Goal: Book appointment/travel/reservation

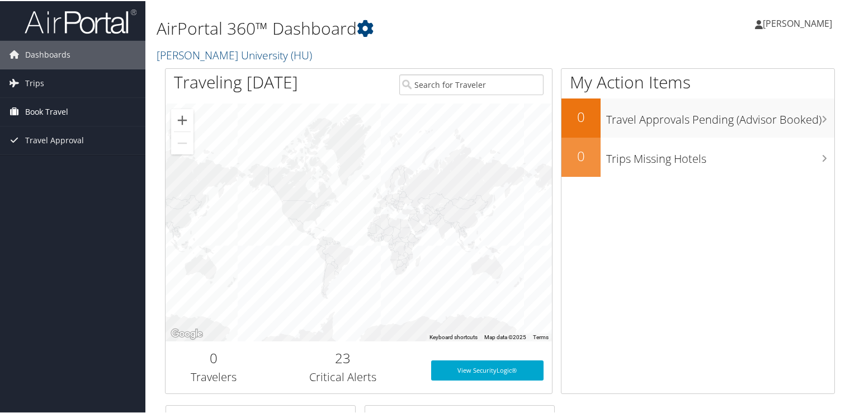
click at [53, 113] on span "Book Travel" at bounding box center [46, 111] width 43 height 28
click at [46, 80] on link "Trips" at bounding box center [72, 82] width 145 height 28
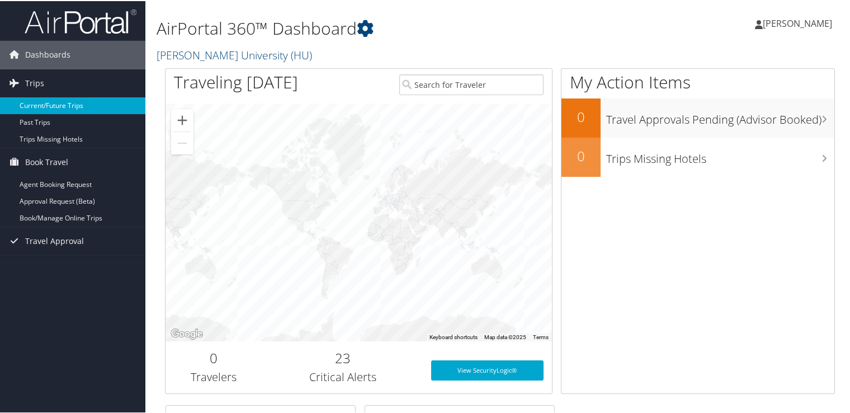
click at [72, 103] on link "Current/Future Trips" at bounding box center [72, 104] width 145 height 17
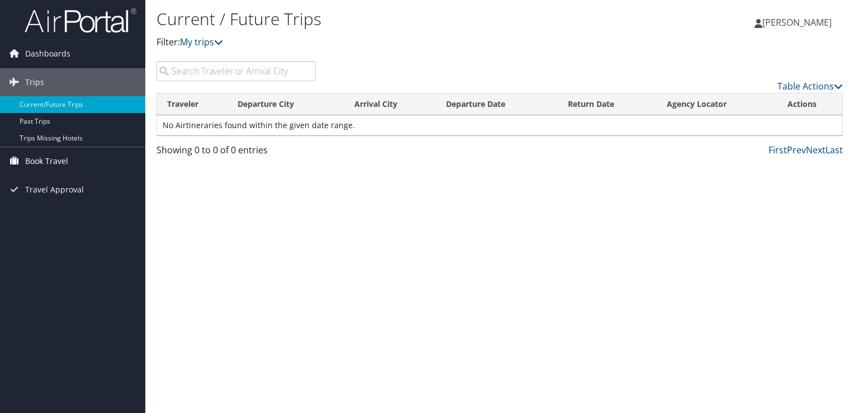
click at [63, 164] on span "Book Travel" at bounding box center [46, 161] width 43 height 28
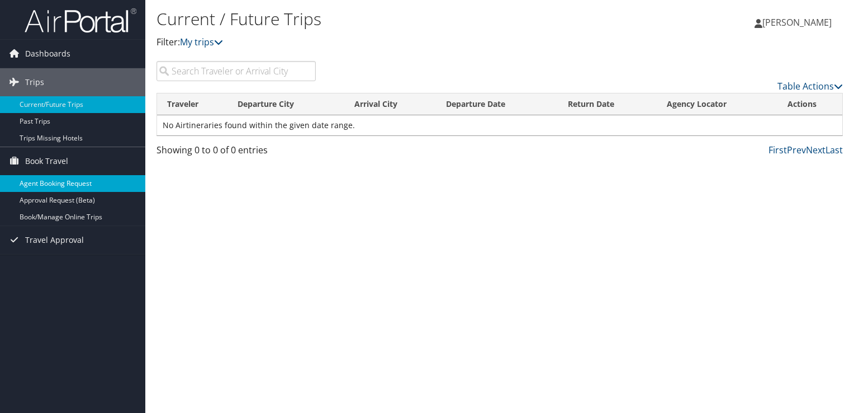
click at [93, 178] on link "Agent Booking Request" at bounding box center [72, 183] width 145 height 17
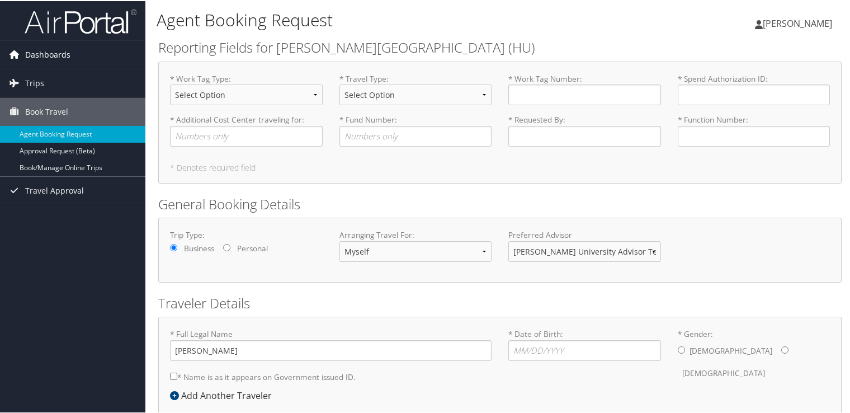
click at [54, 57] on span "Dashboards" at bounding box center [47, 54] width 45 height 28
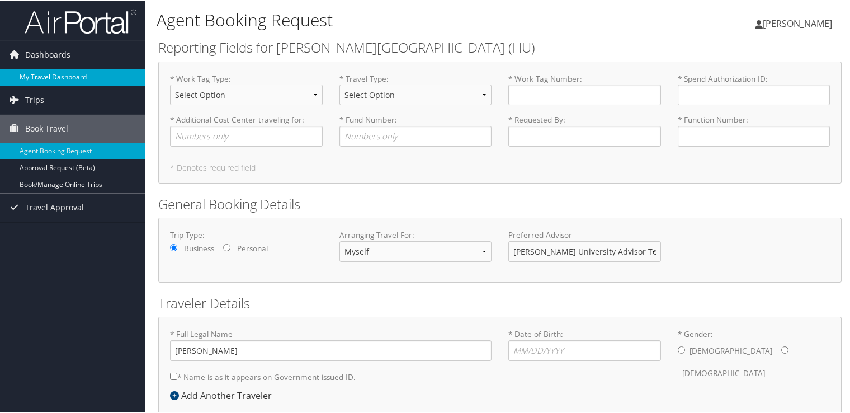
click at [58, 72] on link "My Travel Dashboard" at bounding box center [72, 76] width 145 height 17
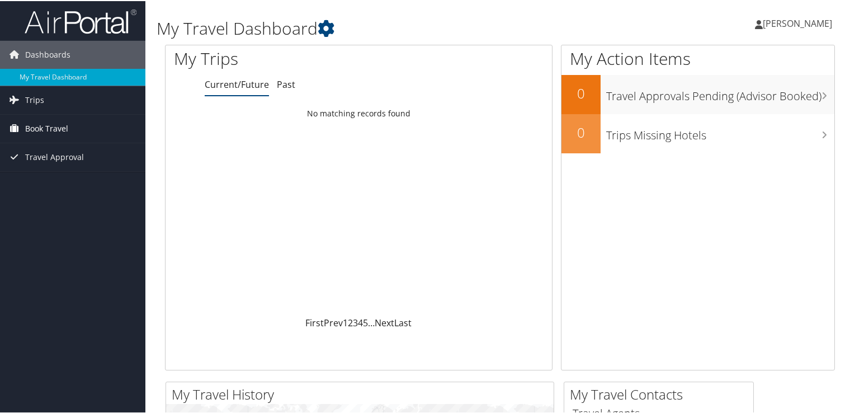
click at [45, 121] on span "Book Travel" at bounding box center [46, 127] width 43 height 28
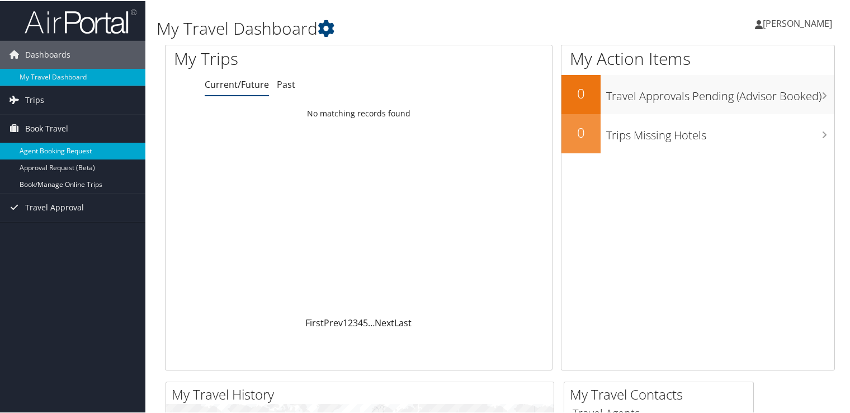
click at [59, 151] on link "Agent Booking Request" at bounding box center [72, 149] width 145 height 17
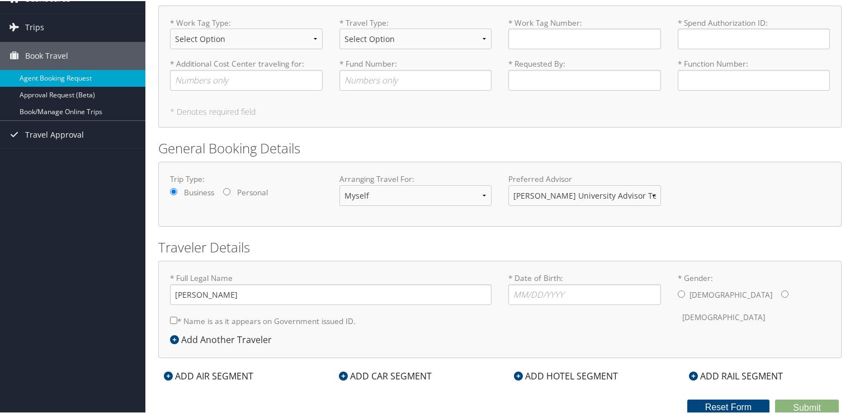
scroll to position [56, 0]
click at [89, 108] on link "Book/Manage Online Trips" at bounding box center [72, 110] width 145 height 17
